Goal: Transaction & Acquisition: Purchase product/service

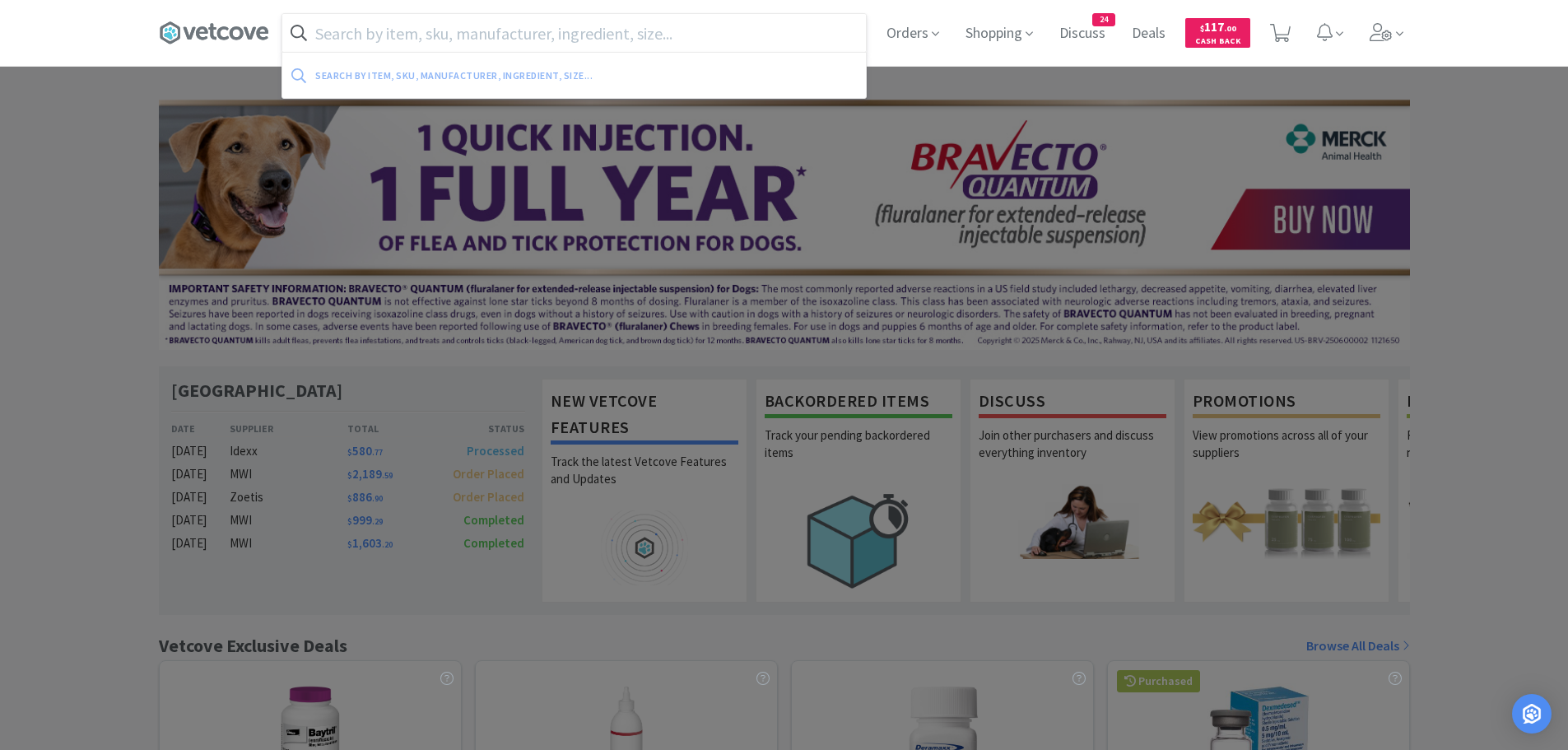
click at [598, 31] on input "text" at bounding box center [574, 32] width 583 height 38
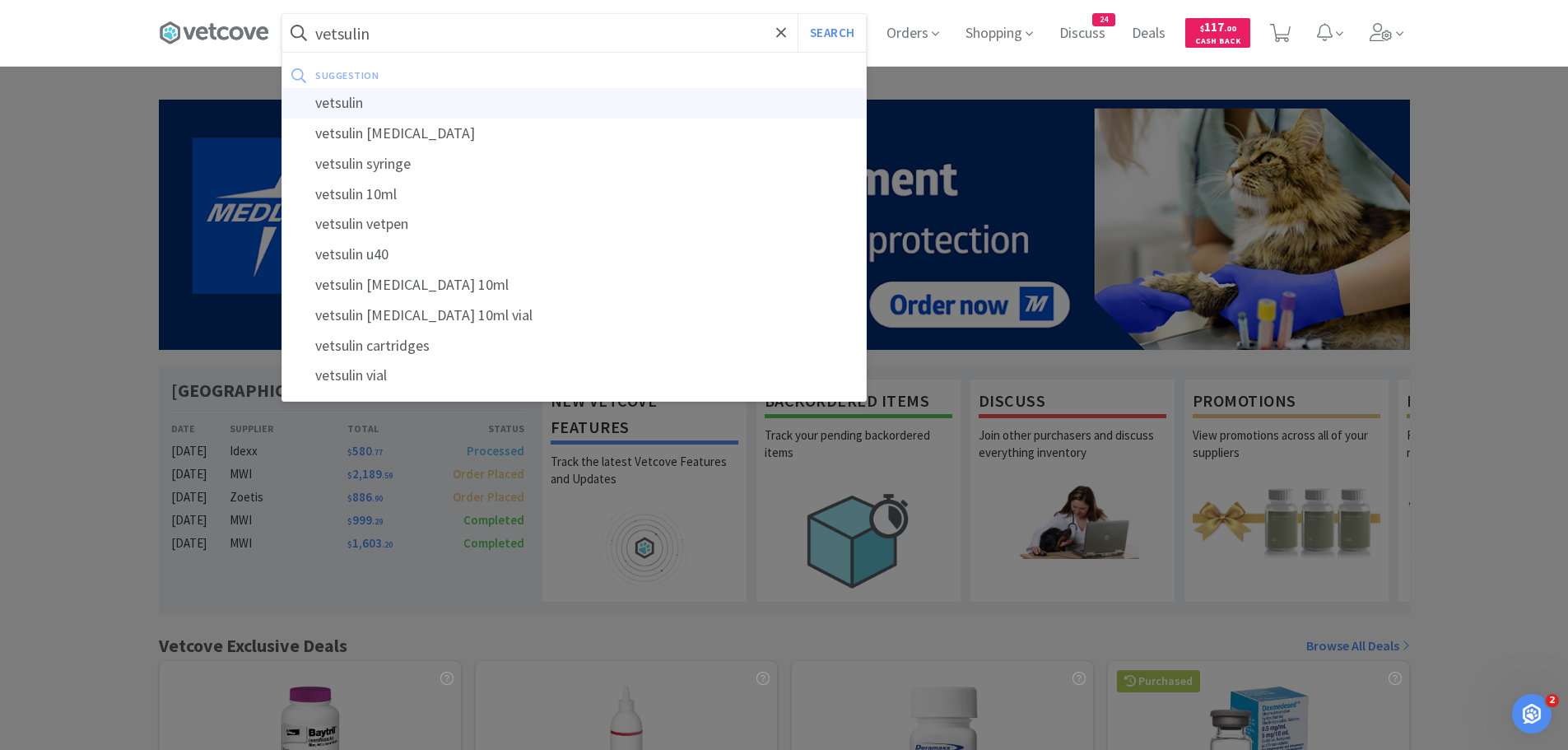
type input "vetsulin"
click at [348, 99] on div "vetsulin" at bounding box center [574, 103] width 583 height 31
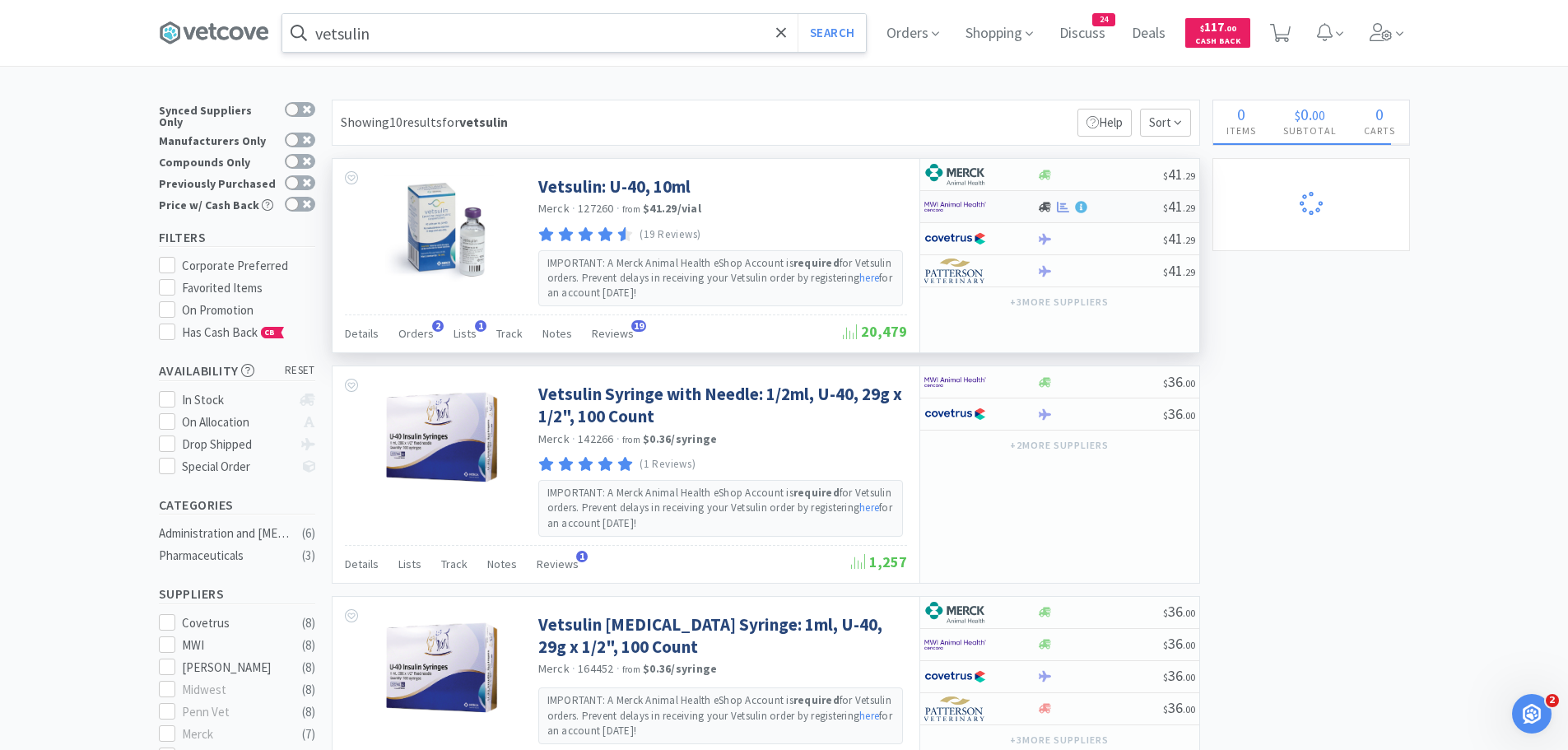
click at [973, 198] on img at bounding box center [955, 206] width 62 height 24
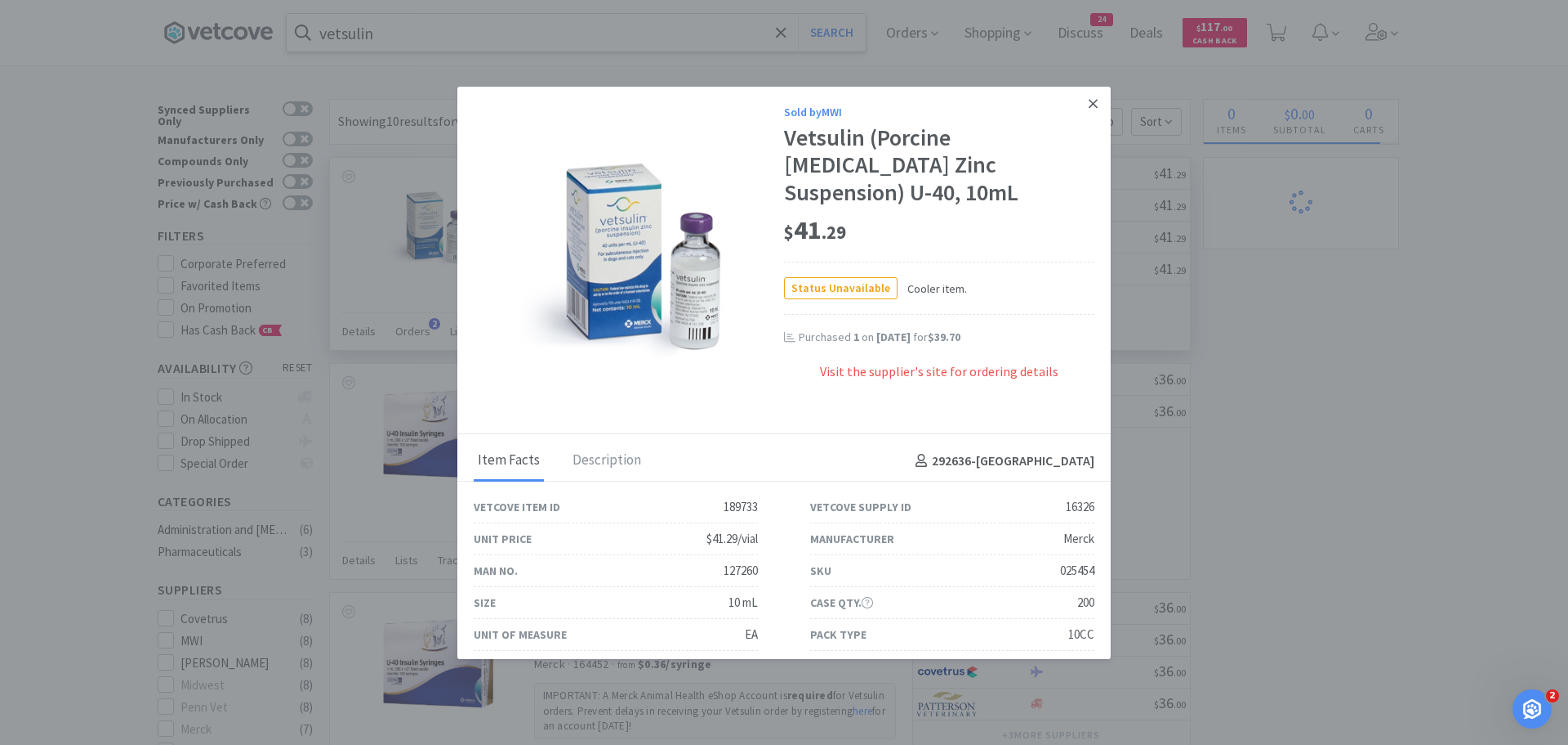
click at [1089, 99] on icon at bounding box center [1093, 103] width 9 height 15
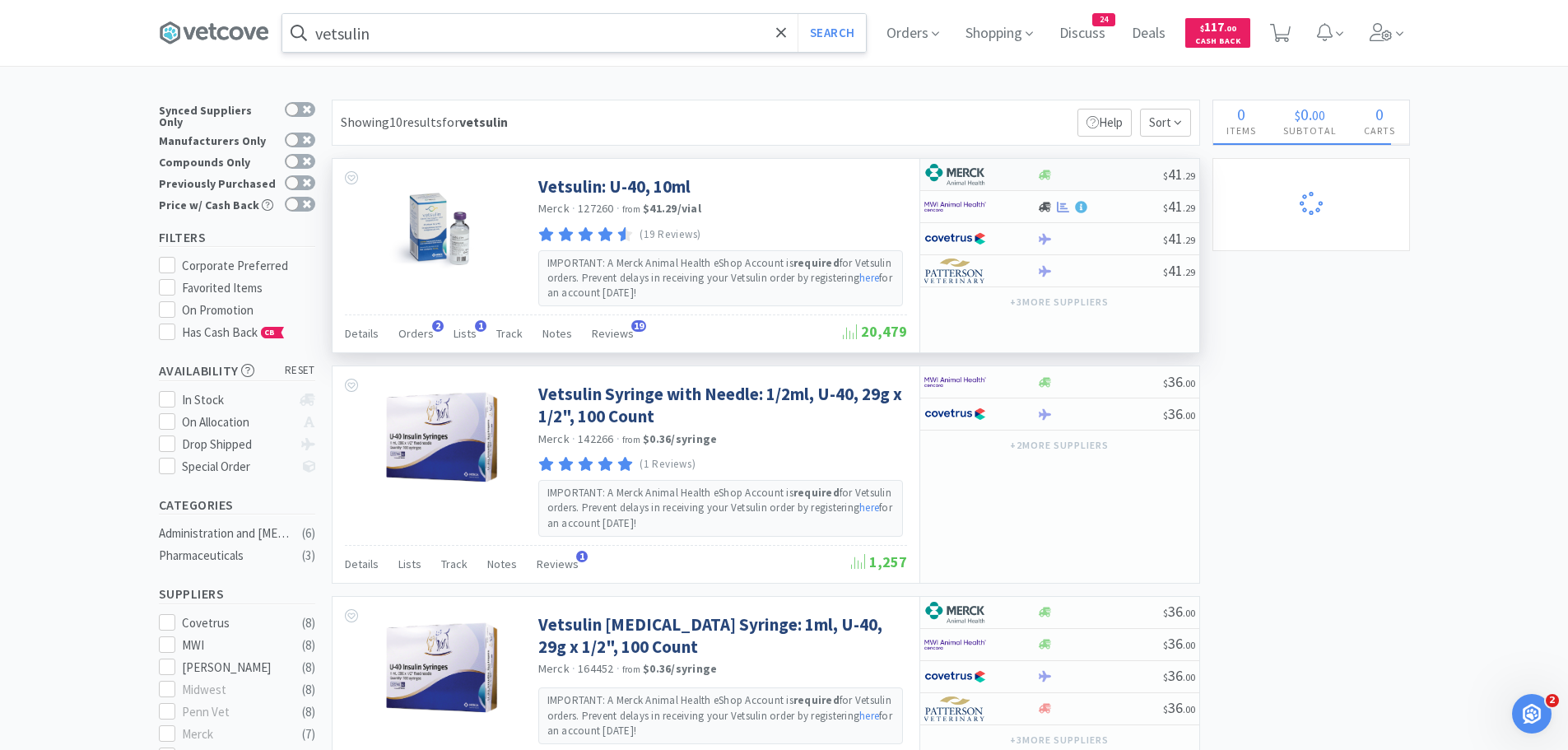
click at [1022, 172] on div at bounding box center [980, 175] width 113 height 28
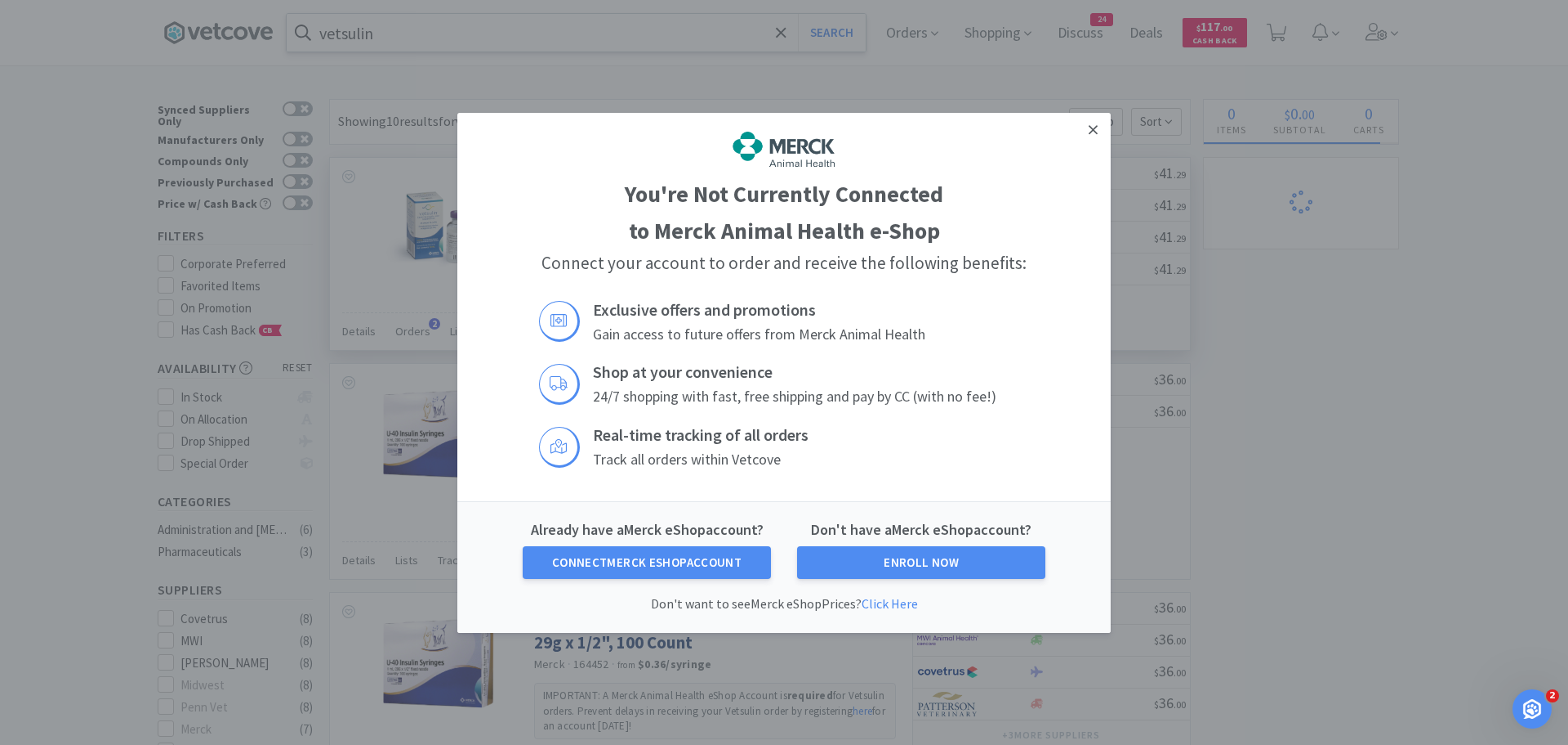
click at [1089, 126] on icon at bounding box center [1093, 129] width 9 height 15
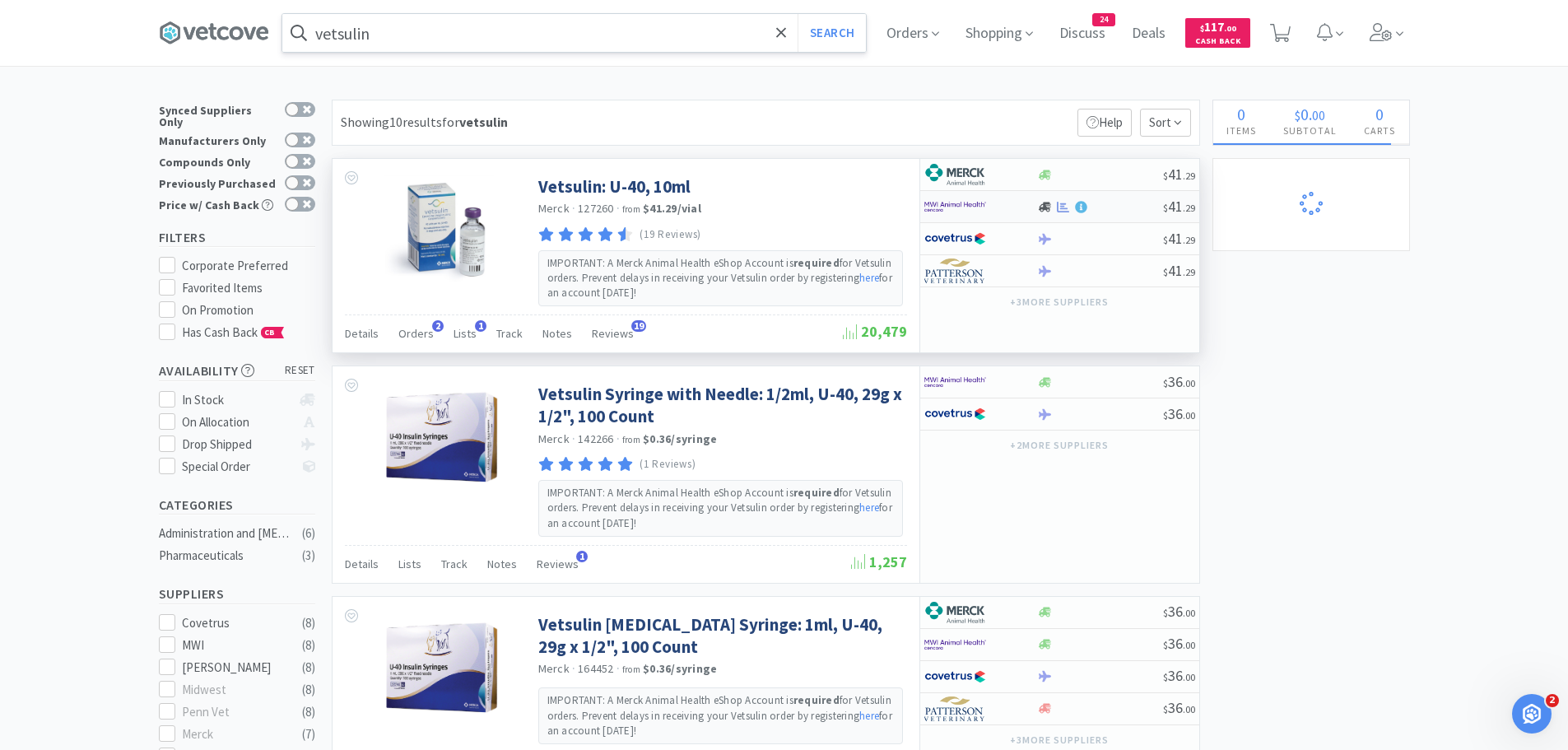
click at [1032, 205] on div at bounding box center [980, 206] width 113 height 28
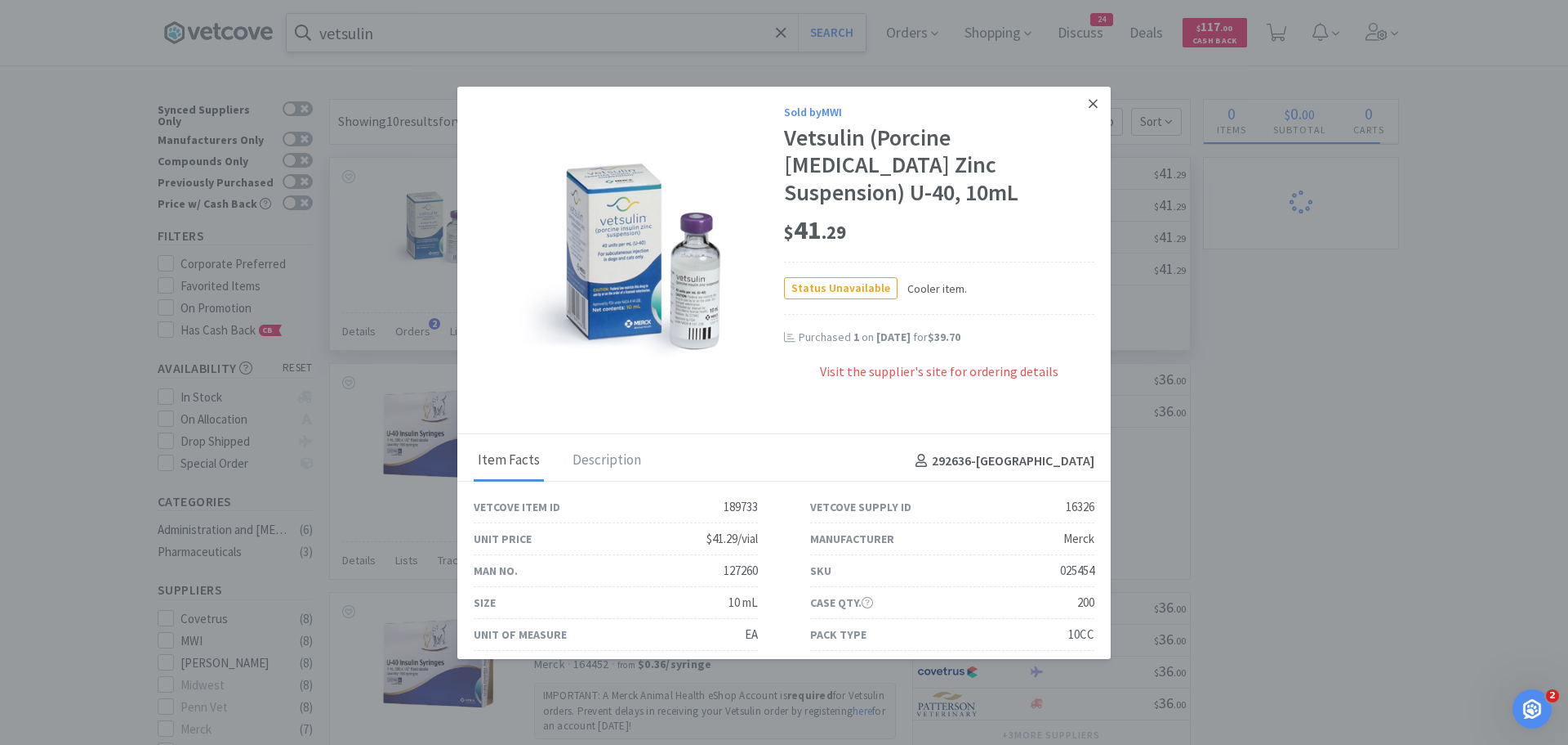
click at [1089, 104] on icon at bounding box center [1093, 103] width 9 height 9
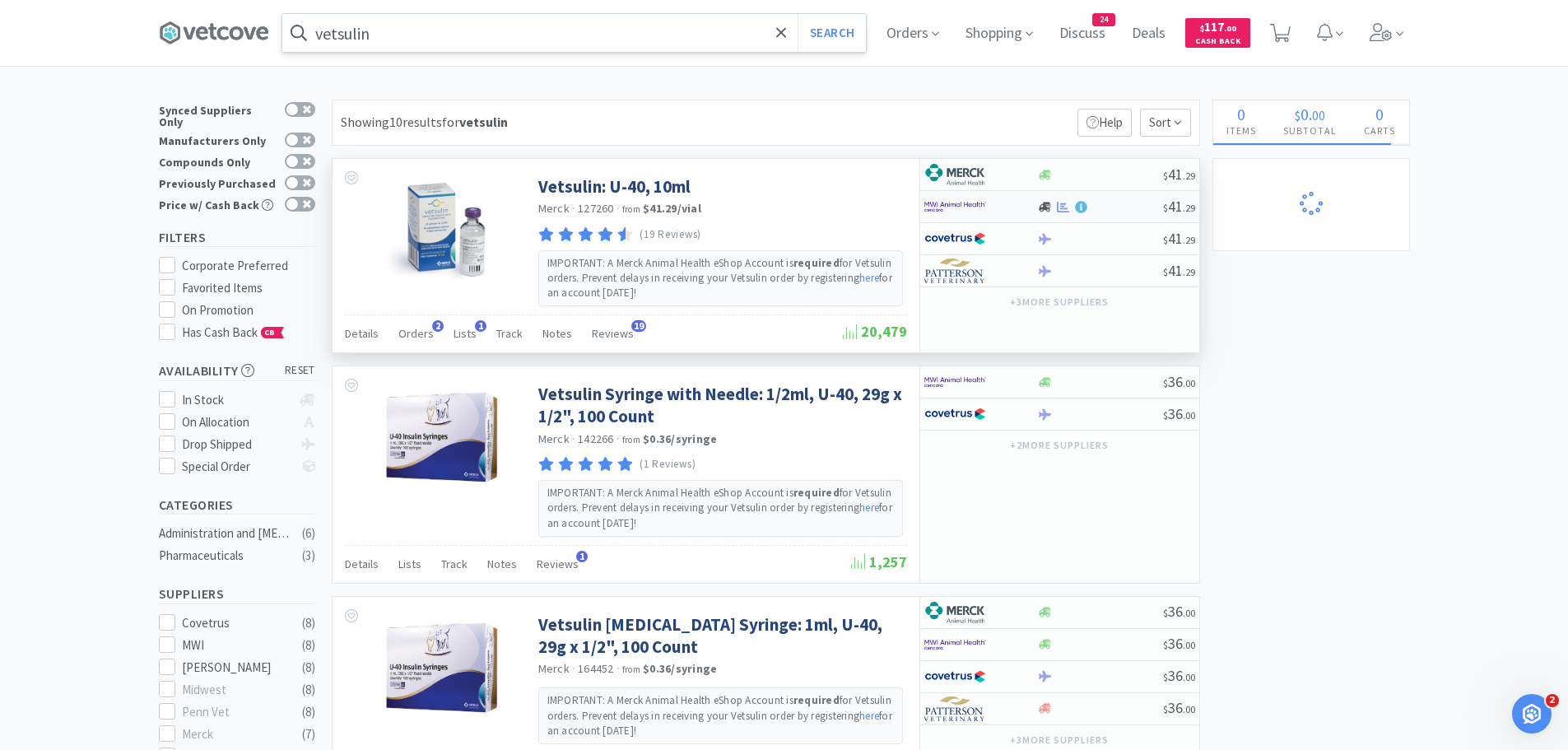
click at [956, 206] on img at bounding box center [955, 206] width 62 height 24
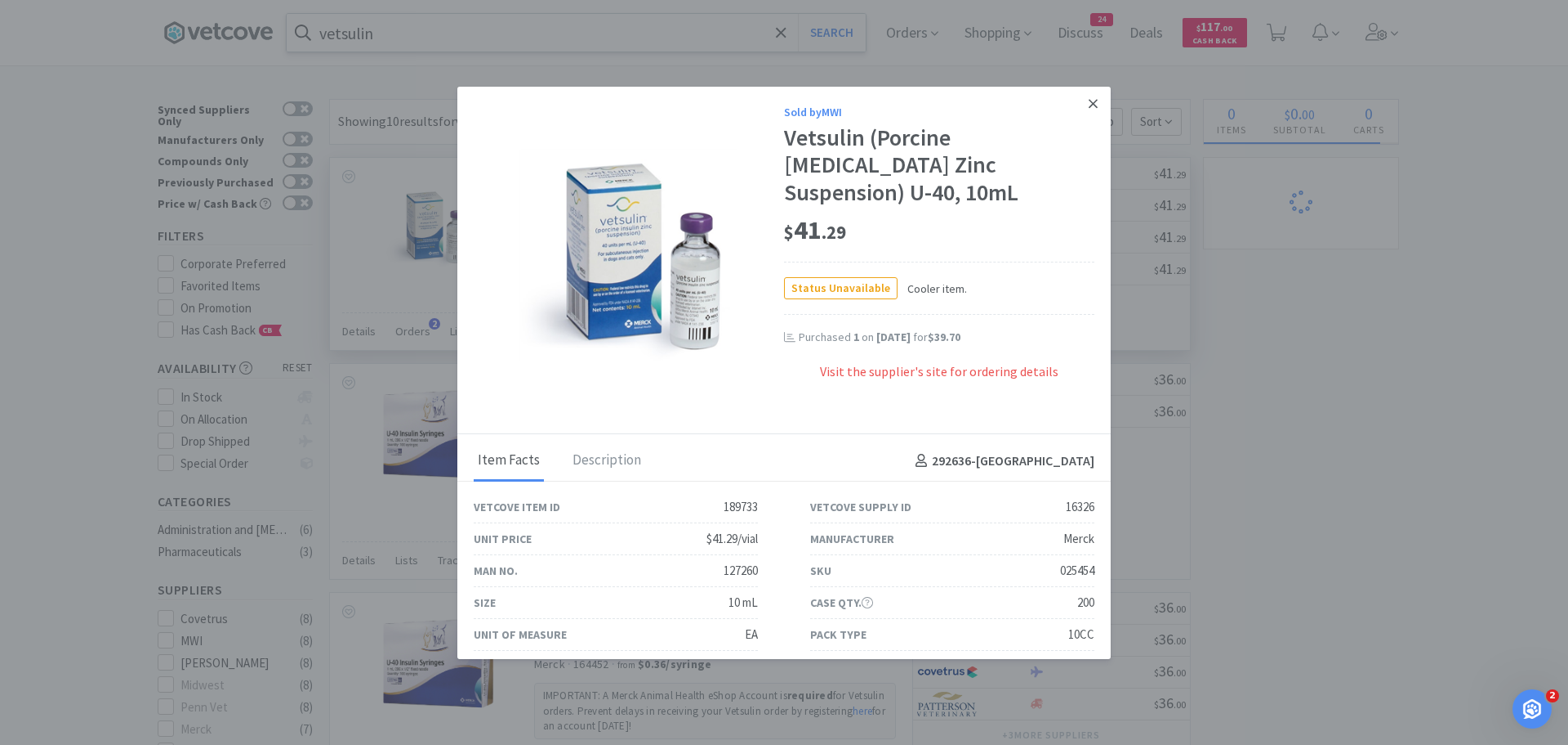
click at [1089, 100] on icon at bounding box center [1093, 103] width 9 height 15
